Goal: Task Accomplishment & Management: Use online tool/utility

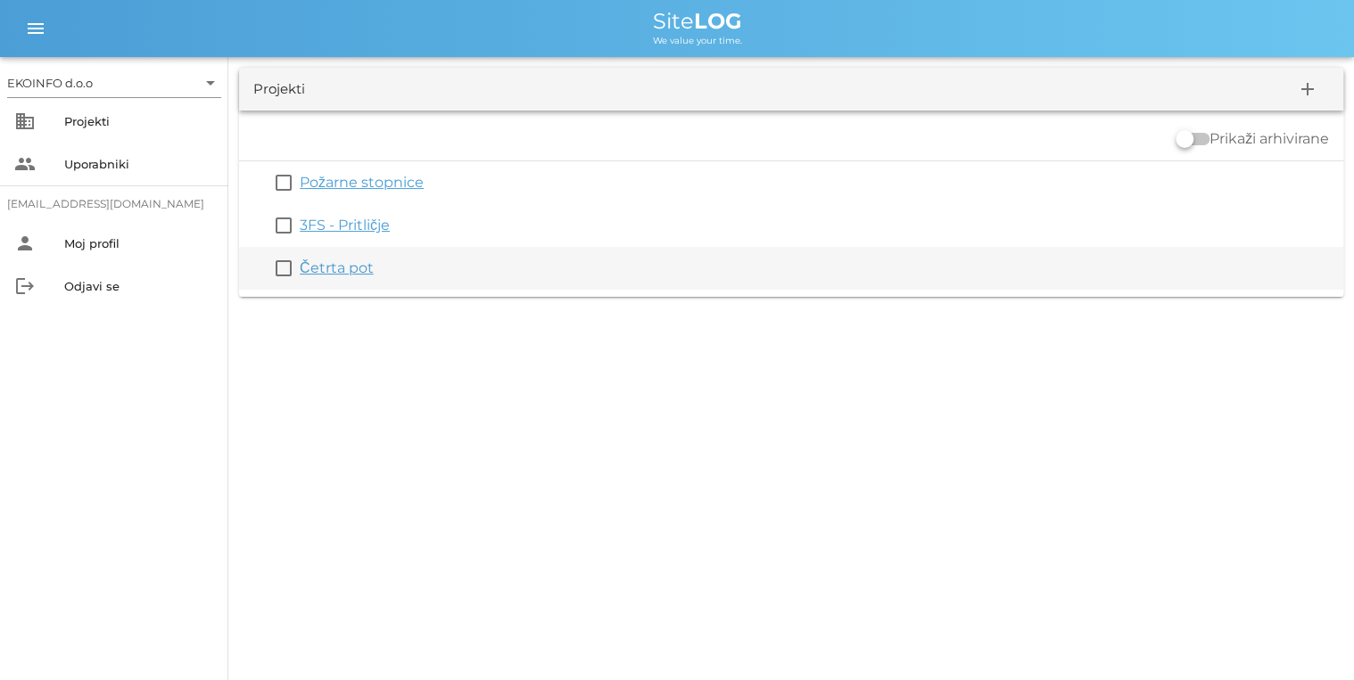
click at [350, 268] on link "Četrta pot" at bounding box center [337, 267] width 74 height 17
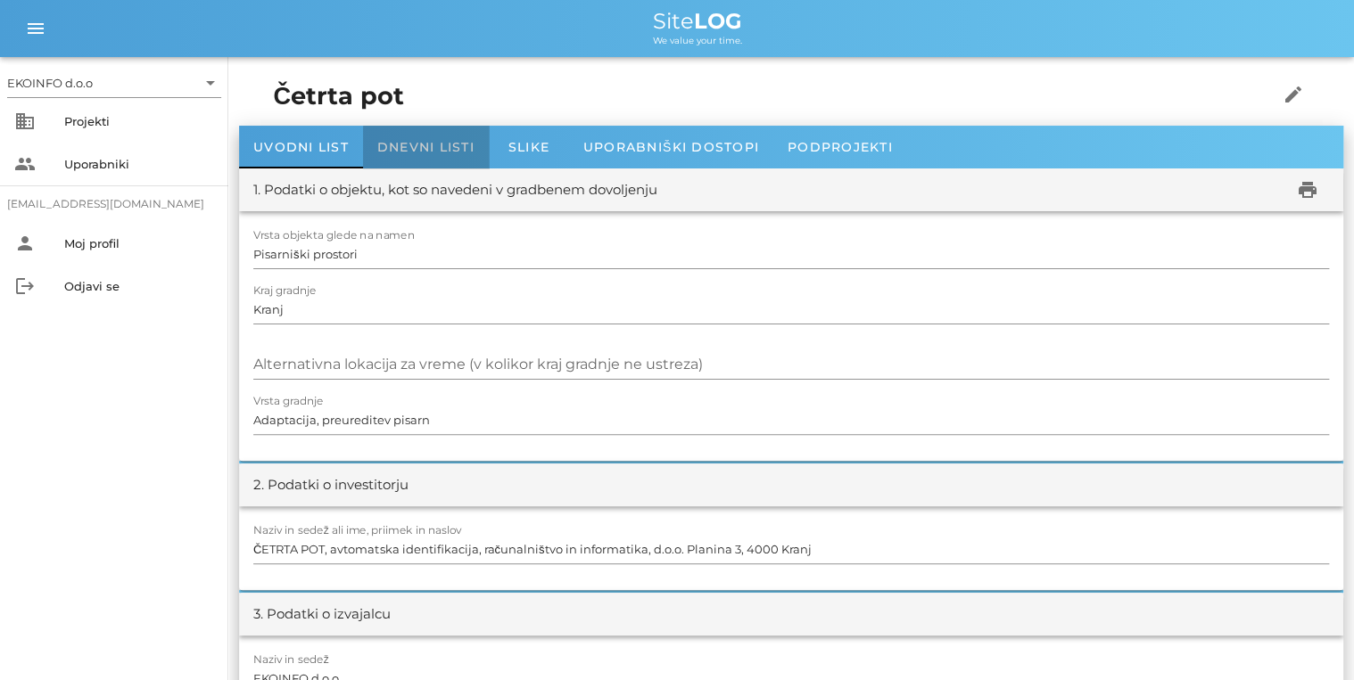
click at [431, 144] on span "Dnevni listi" at bounding box center [425, 147] width 97 height 16
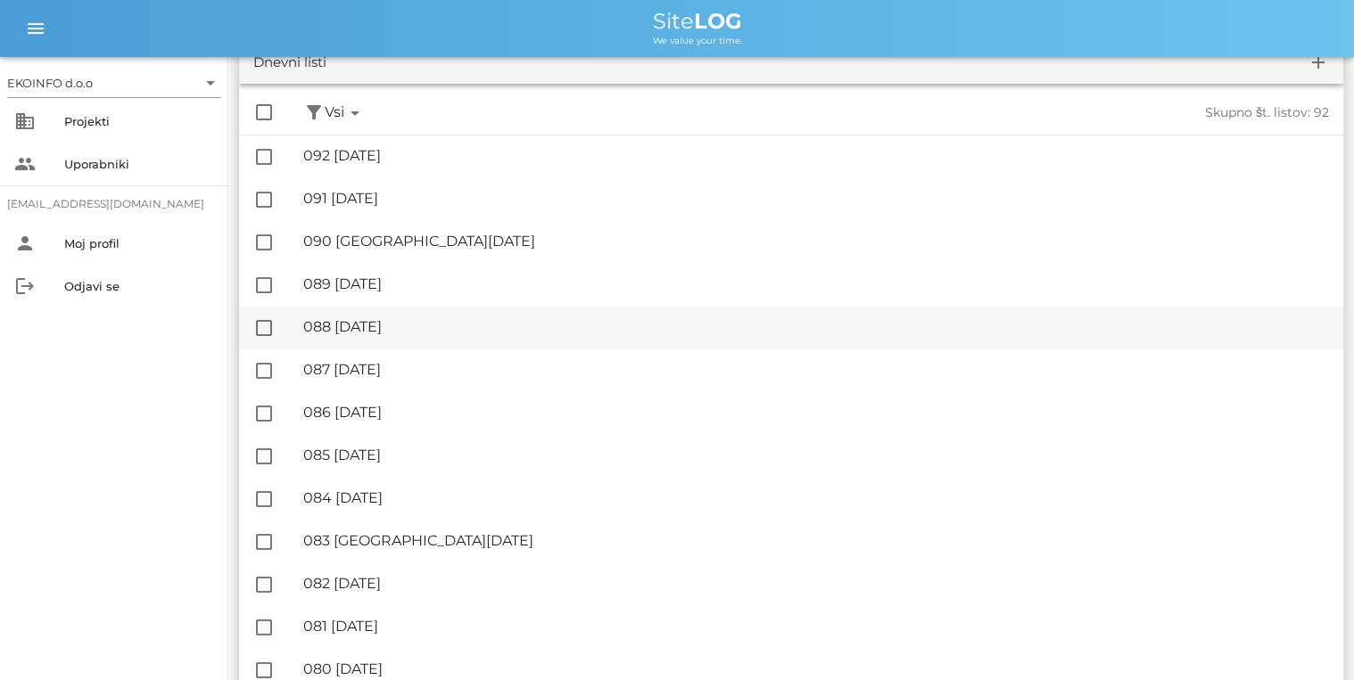
scroll to position [143, 0]
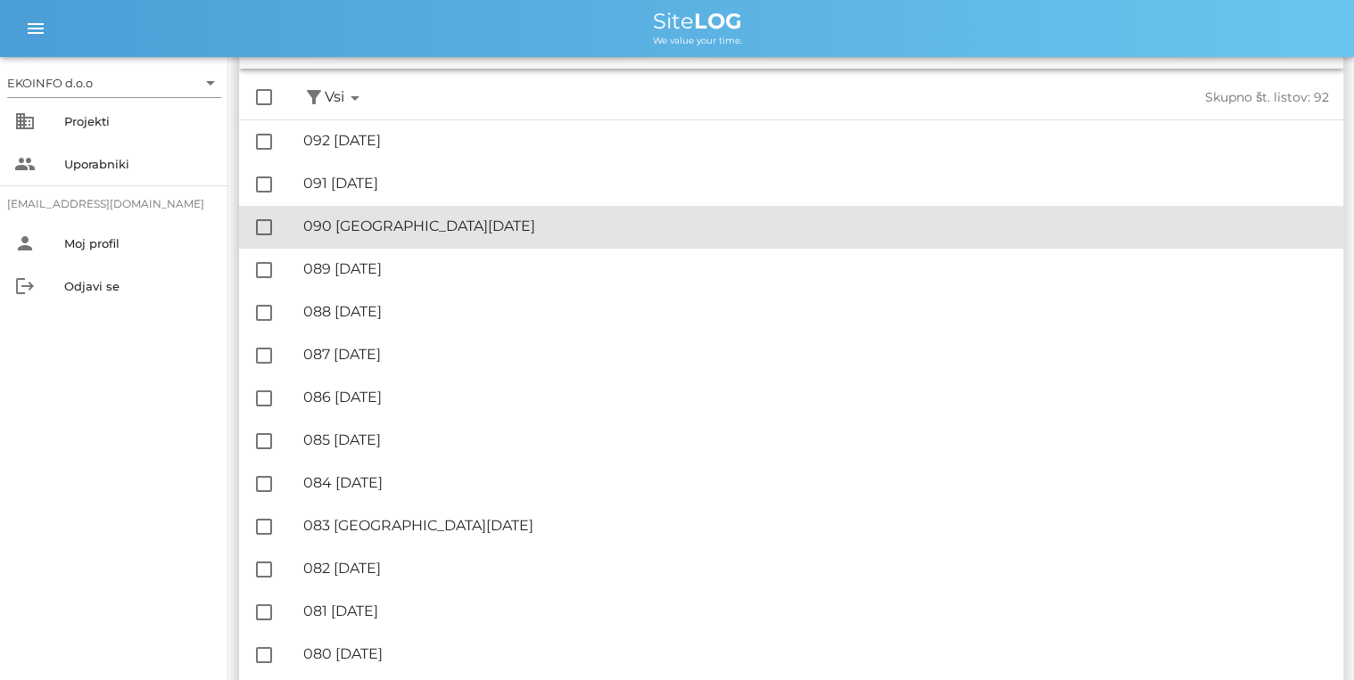
click at [362, 228] on div "🔏 090 [GEOGRAPHIC_DATA][DATE]" at bounding box center [815, 226] width 1025 height 17
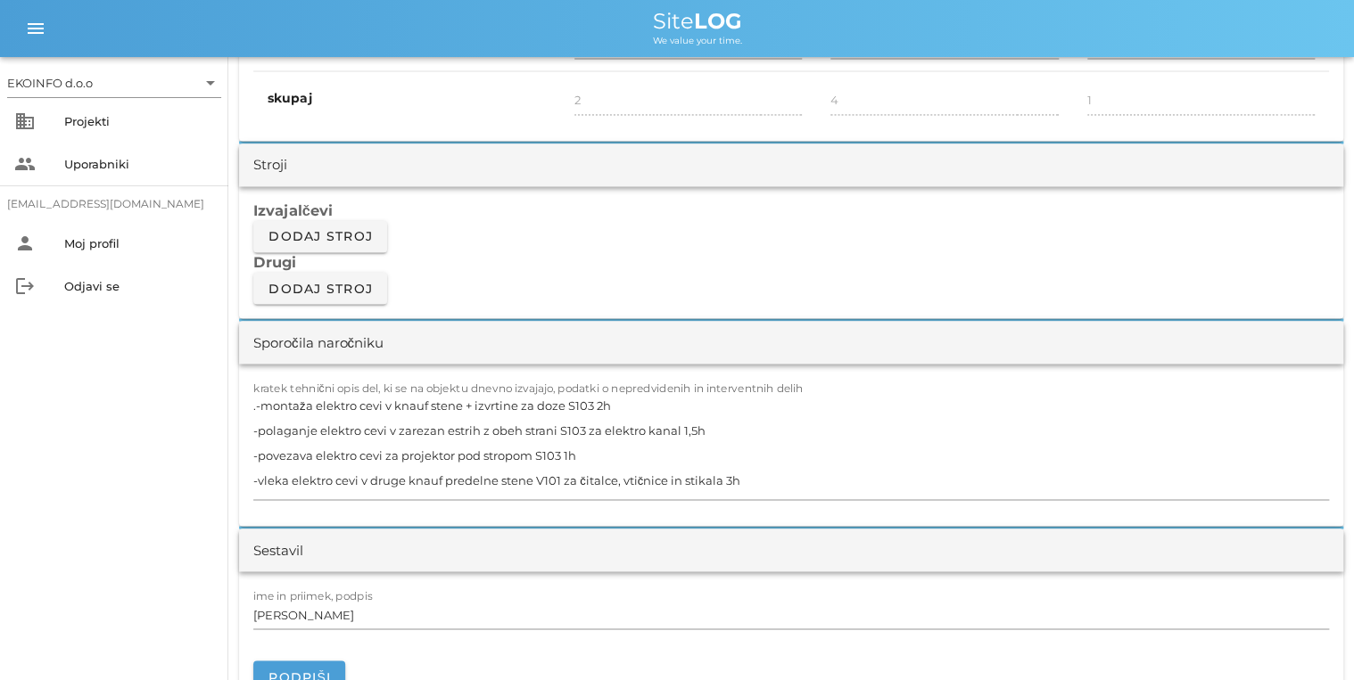
scroll to position [1427, 0]
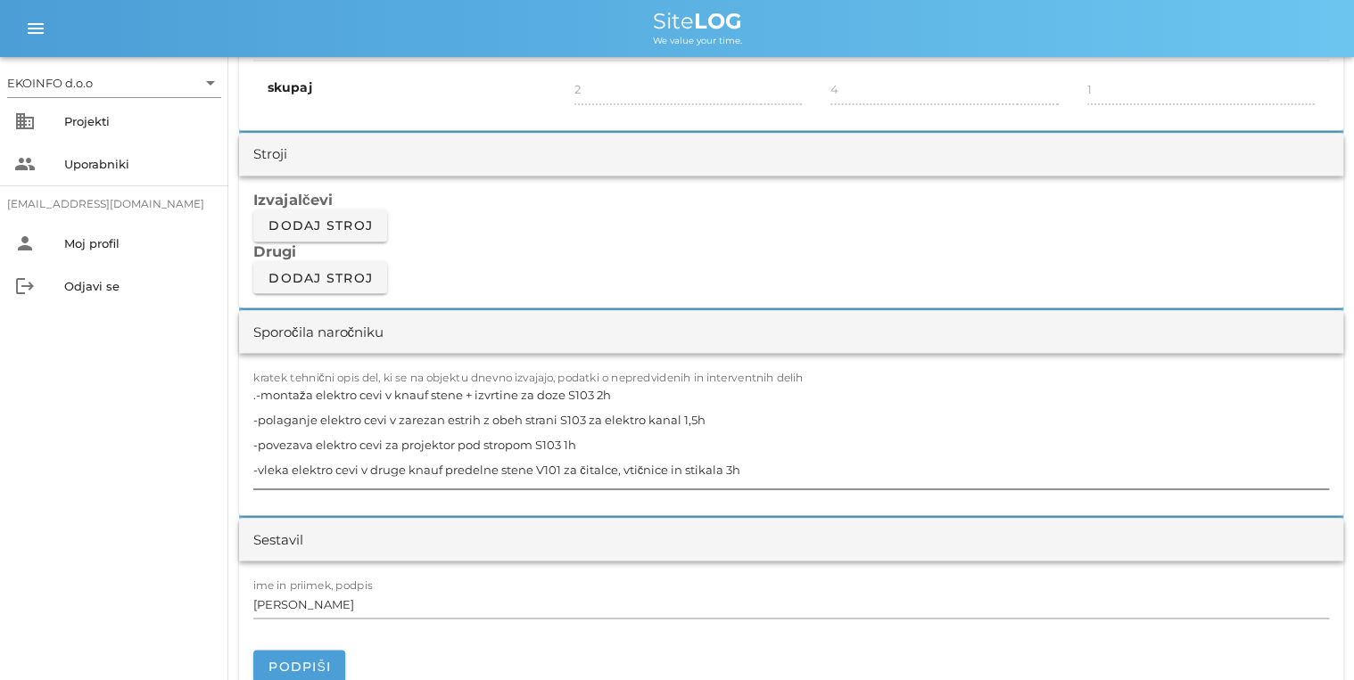
click at [257, 395] on textarea ".-montaža elektro cevi v knauf stene + izvrtine za doze S103 2h -polaganje elek…" at bounding box center [790, 435] width 1075 height 107
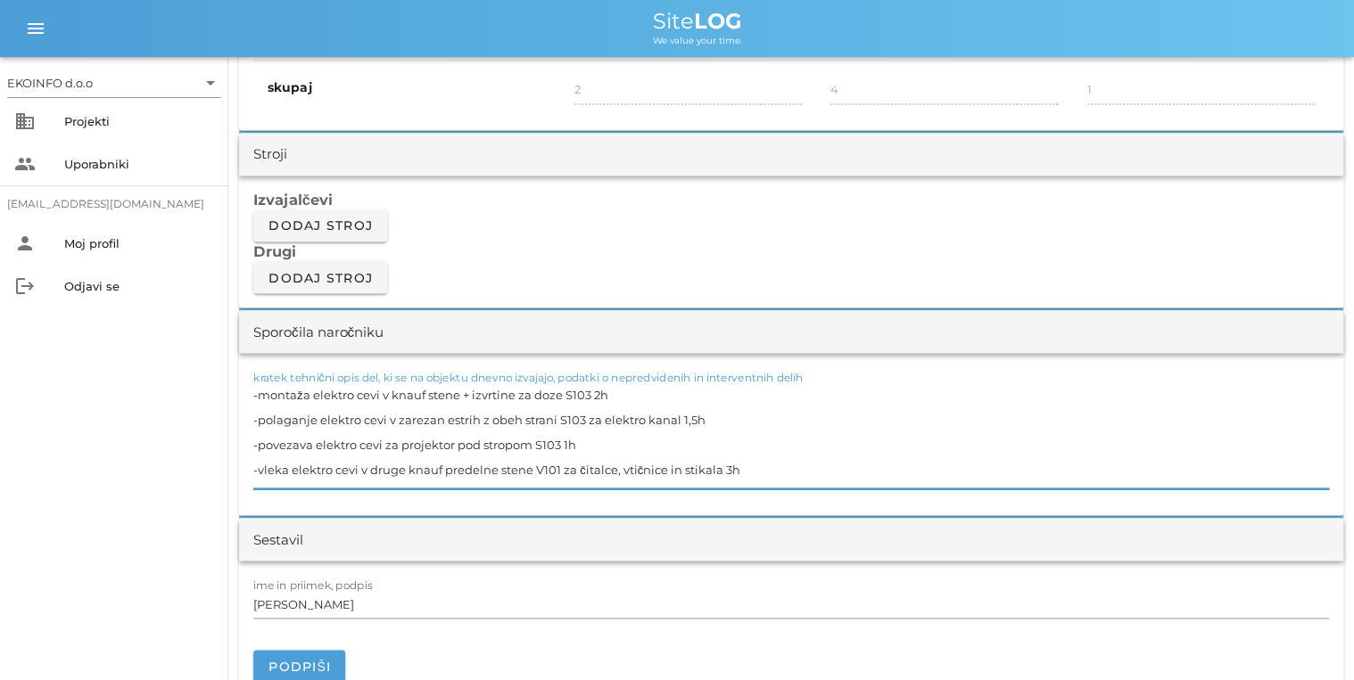
click at [666, 457] on textarea "-montaža elektro cevi v knauf stene + izvrtine za doze S103 2h -polaganje elekt…" at bounding box center [790, 435] width 1075 height 107
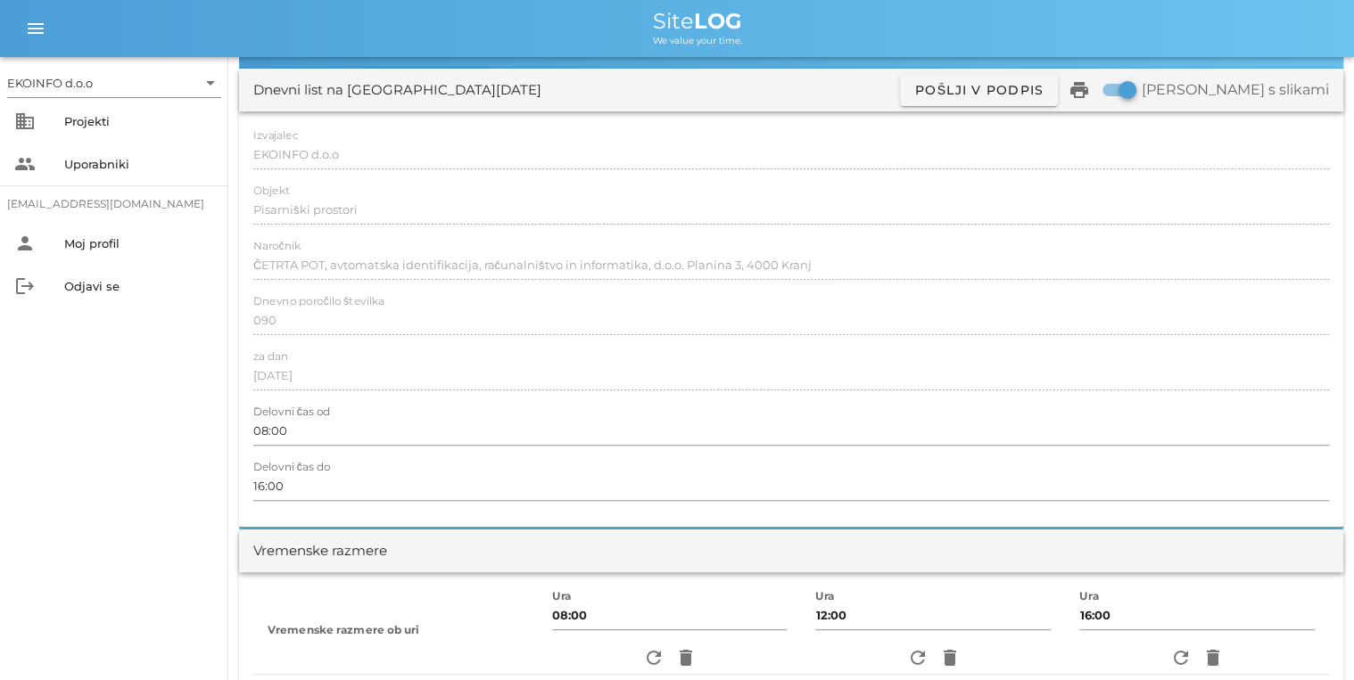
scroll to position [0, 0]
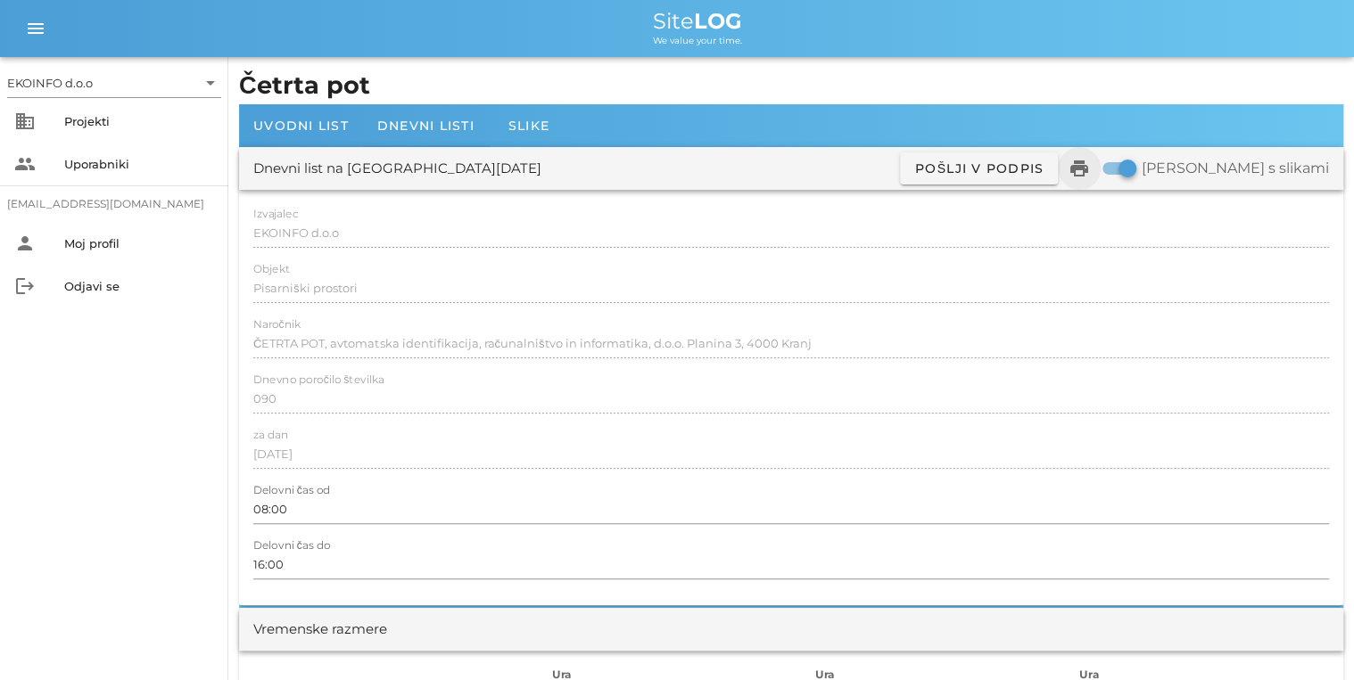
type textarea "-montaža elektro cevi v knauf stene + izvrtine za doze S103 2h -polaganje elekt…"
click at [666, 165] on icon "print" at bounding box center [1078, 168] width 21 height 21
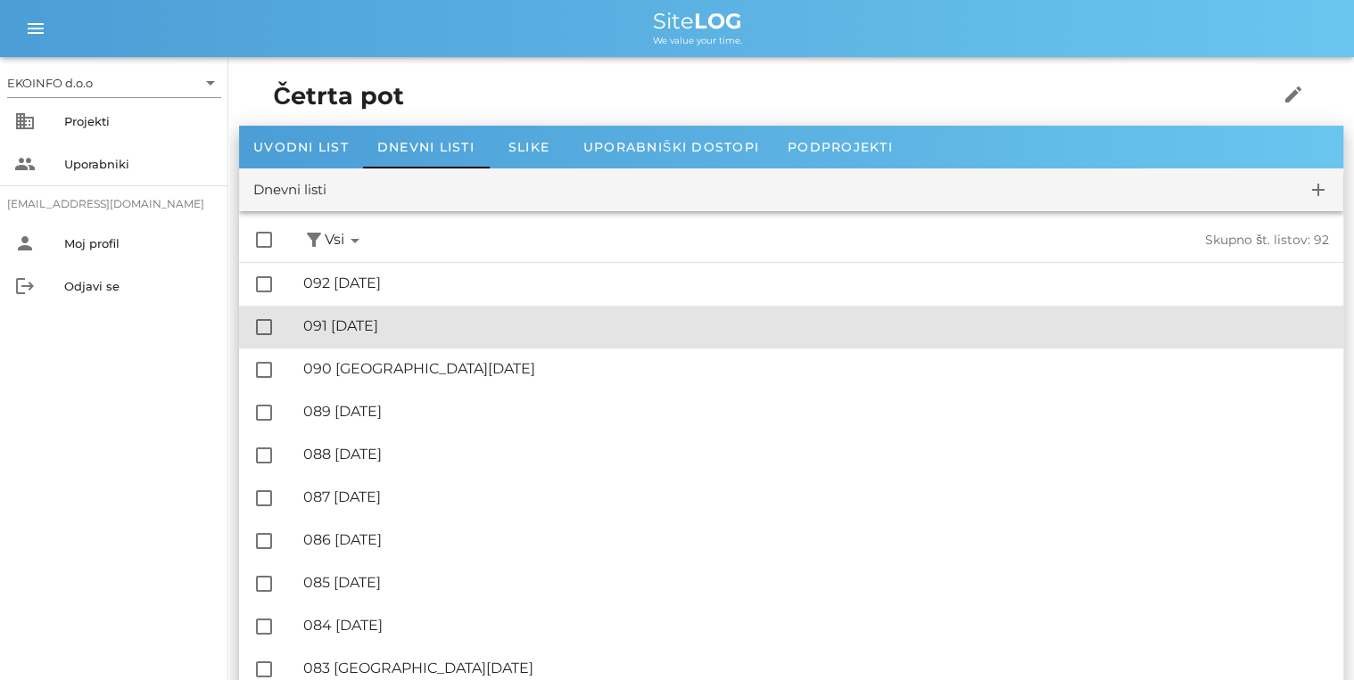
click at [396, 328] on div "🔏 091 [DATE]" at bounding box center [815, 325] width 1025 height 17
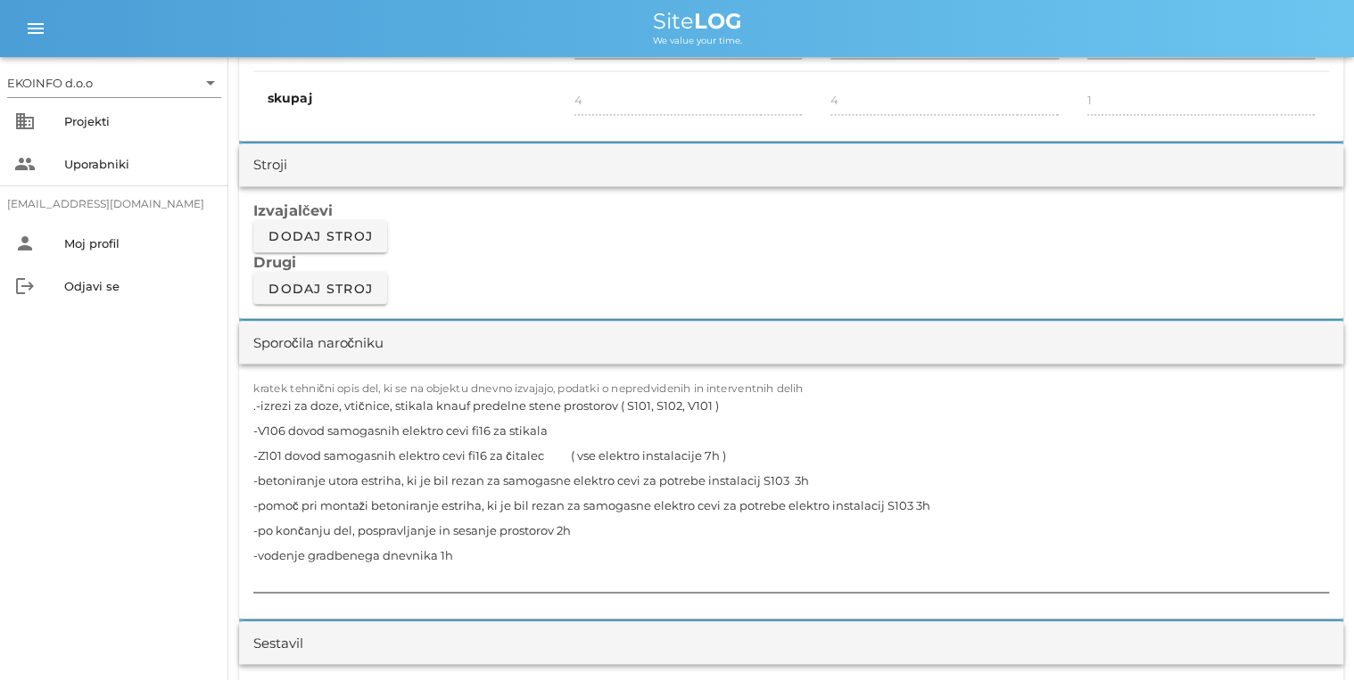
scroll to position [1569, 0]
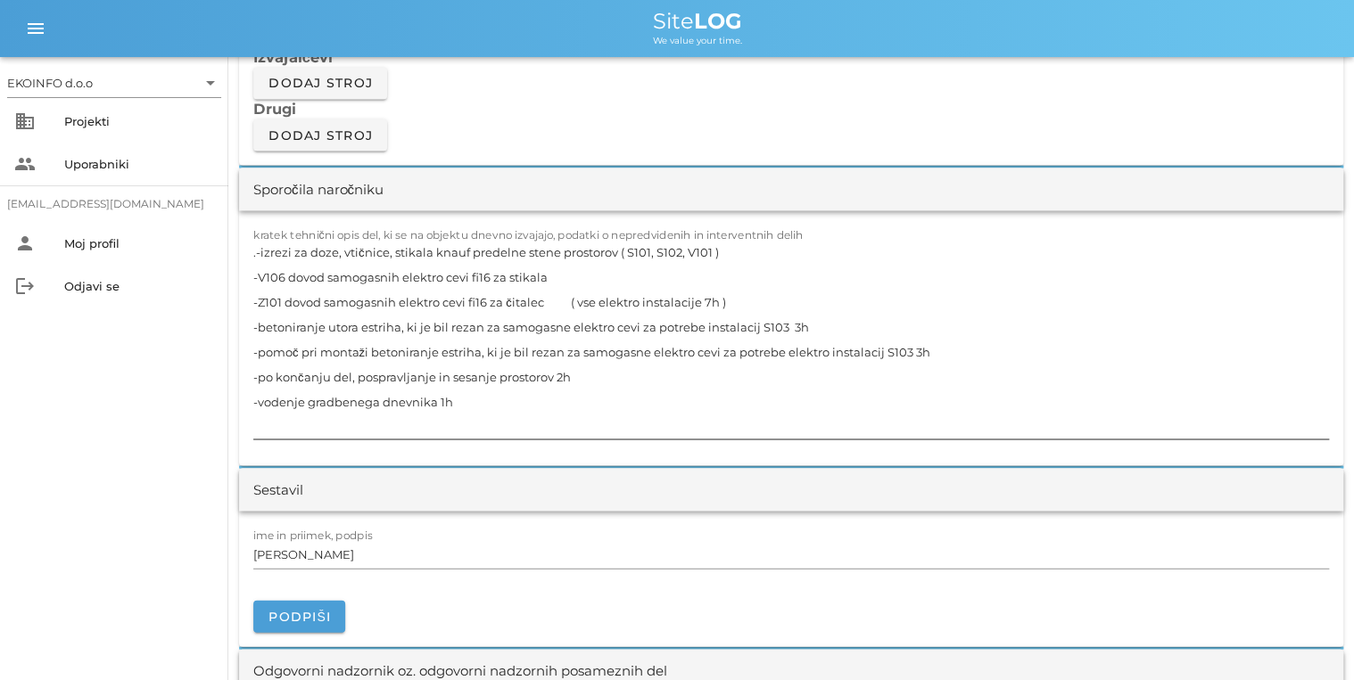
click at [487, 399] on textarea ".-izrezi za doze, vtičnice, stikala knauf predelne stene prostorov ( S101, S102…" at bounding box center [790, 339] width 1075 height 200
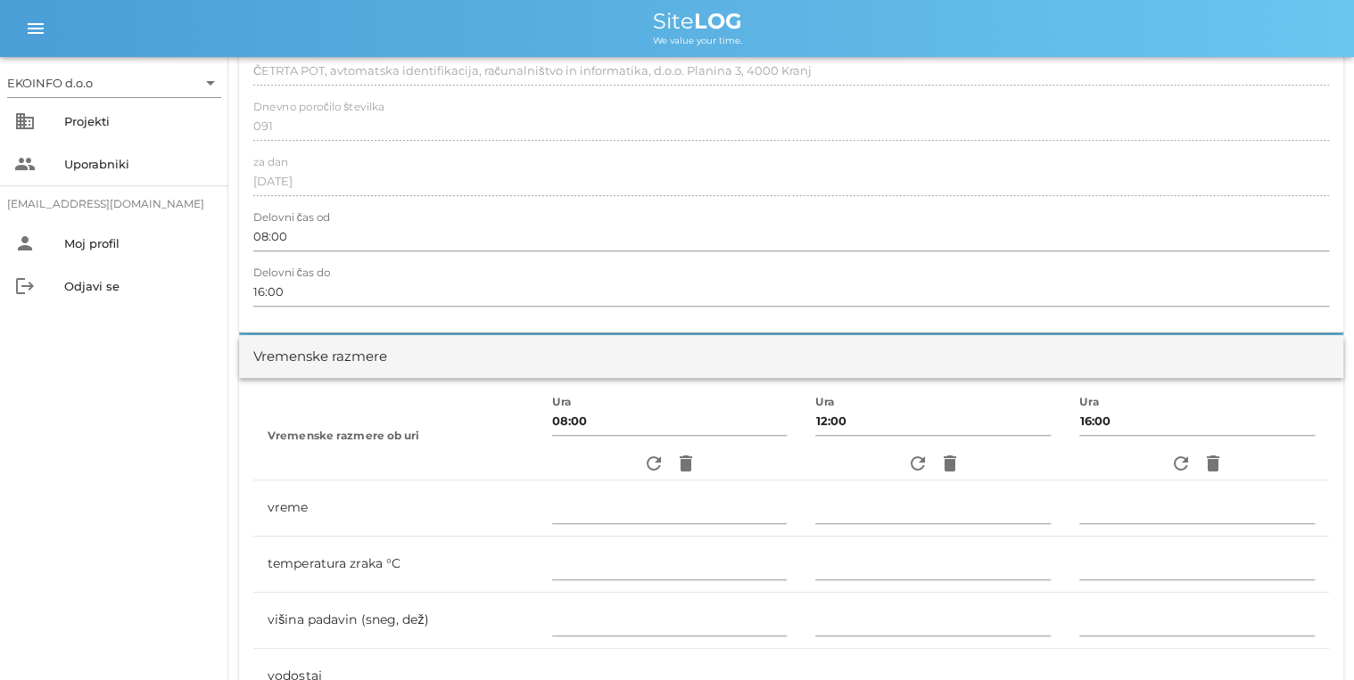
scroll to position [0, 0]
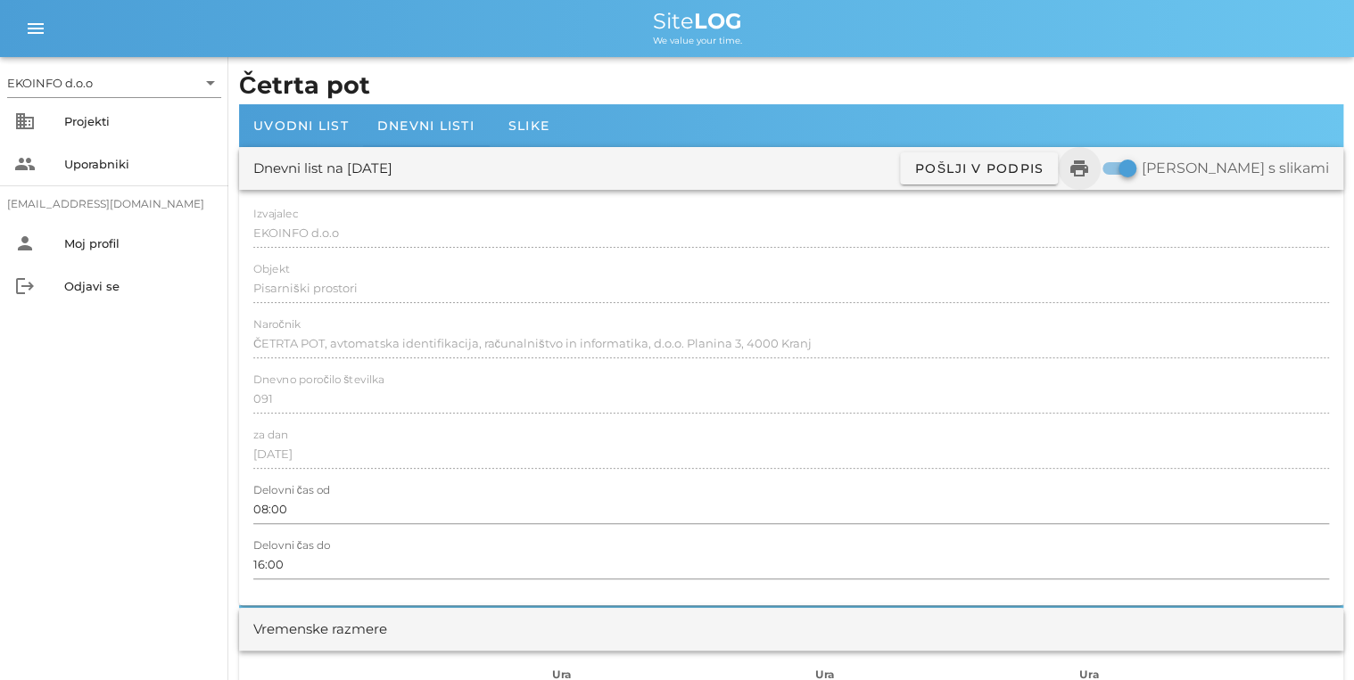
type textarea ".-izrezi za doze, vtičnice, stikala knauf predelne stene prostorov ( S101, S102…"
click at [666, 167] on icon "print" at bounding box center [1078, 168] width 21 height 21
